Goal: Check status: Check status

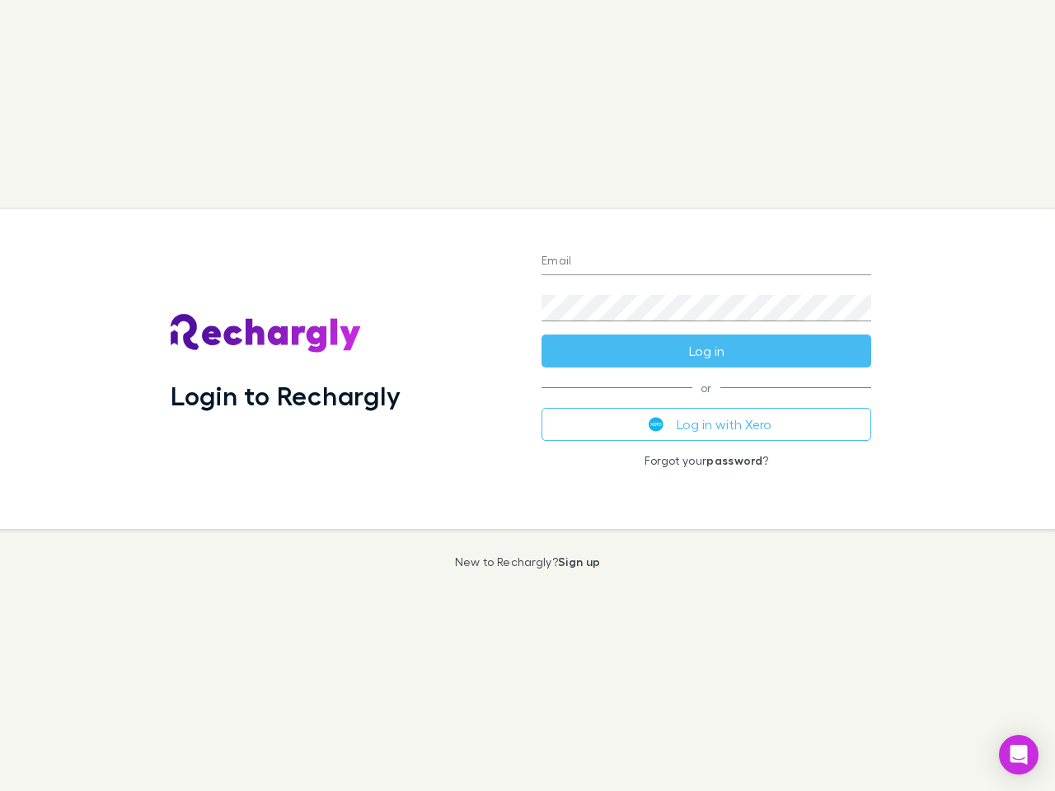
click at [527, 396] on div "Login to Rechargly" at bounding box center [342, 369] width 371 height 320
click at [706, 262] on input "Email" at bounding box center [706, 262] width 330 height 26
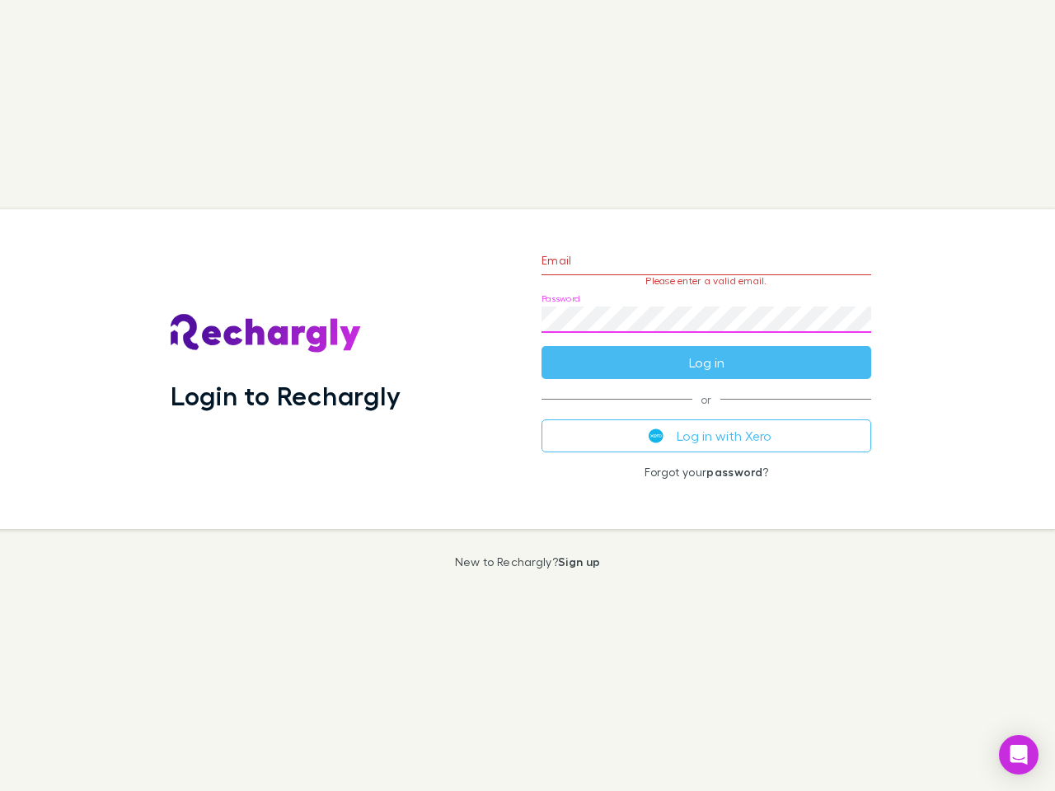
click at [706, 351] on form "Email Please enter a valid email. Password Log in" at bounding box center [706, 307] width 330 height 143
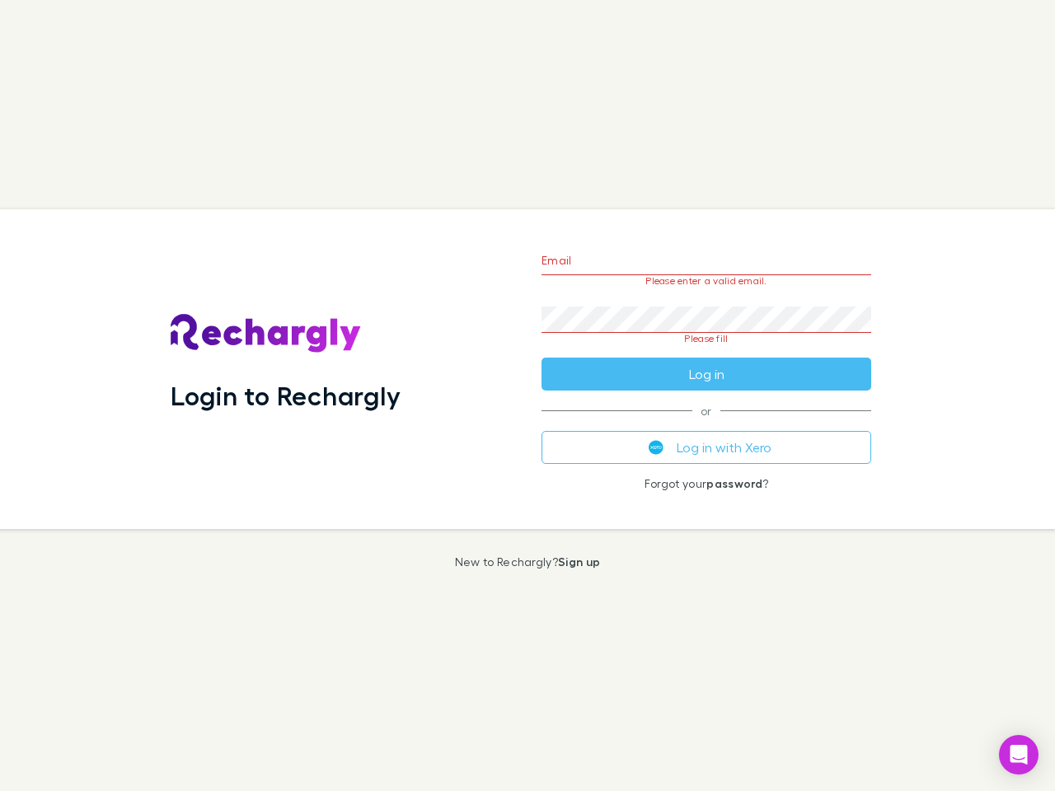
click at [706, 424] on div "Email Please enter a valid email. Password Please fill Log in or Log in with Xe…" at bounding box center [706, 369] width 356 height 320
click at [1018, 755] on icon "Open Intercom Messenger" at bounding box center [1018, 755] width 17 height 20
